Goal: Information Seeking & Learning: Learn about a topic

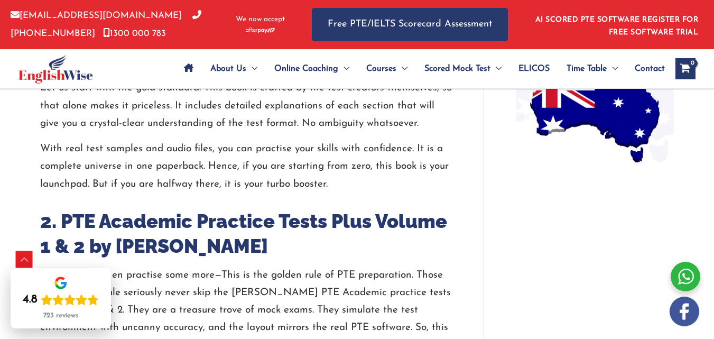
scroll to position [981, 0]
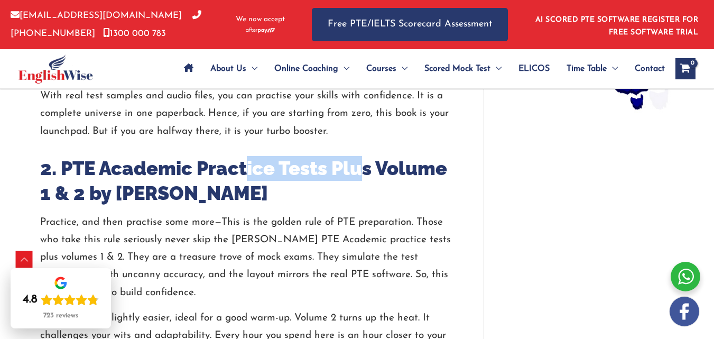
drag, startPoint x: 264, startPoint y: 135, endPoint x: 182, endPoint y: 134, distance: 82.0
click at [182, 156] on h2 "2. PTE Academic Practice Tests Plus Volume 1 & 2 by [PERSON_NAME]" at bounding box center [246, 181] width 412 height 50
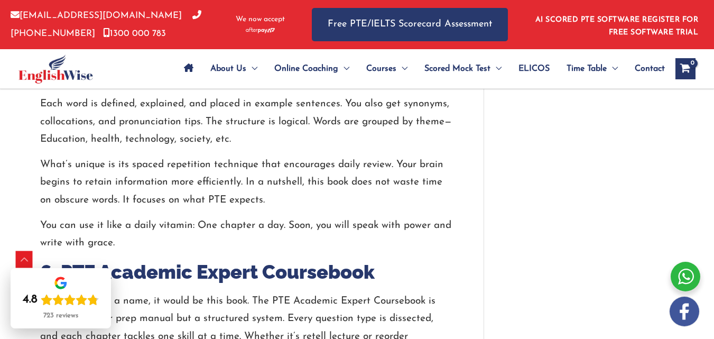
scroll to position [1879, 0]
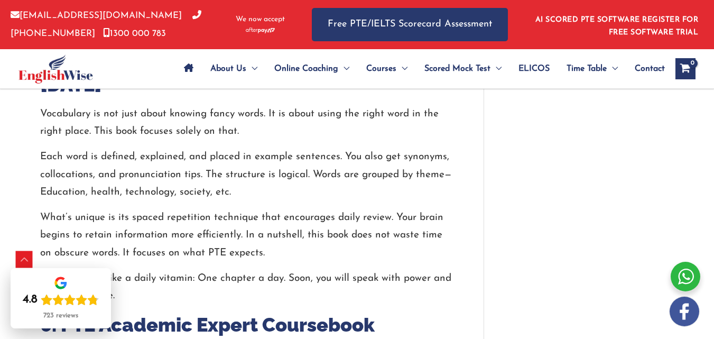
drag, startPoint x: 103, startPoint y: 214, endPoint x: 195, endPoint y: 211, distance: 92.0
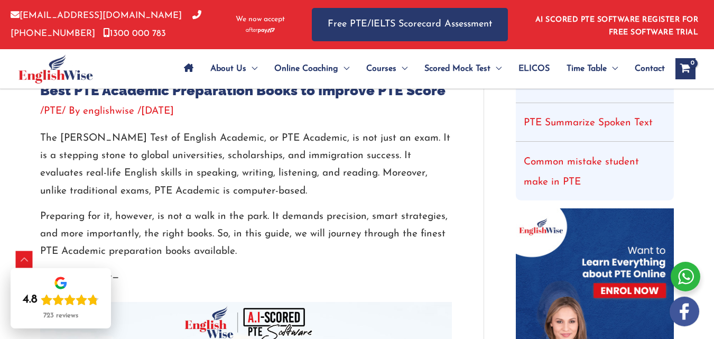
scroll to position [255, 0]
